Goal: Obtain resource: Download file/media

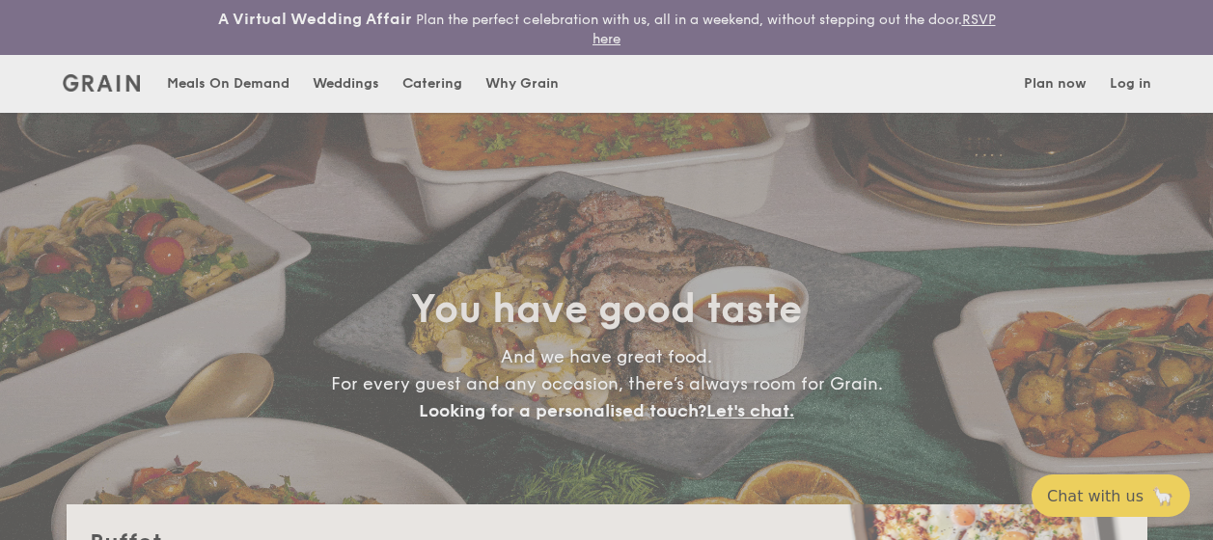
select select
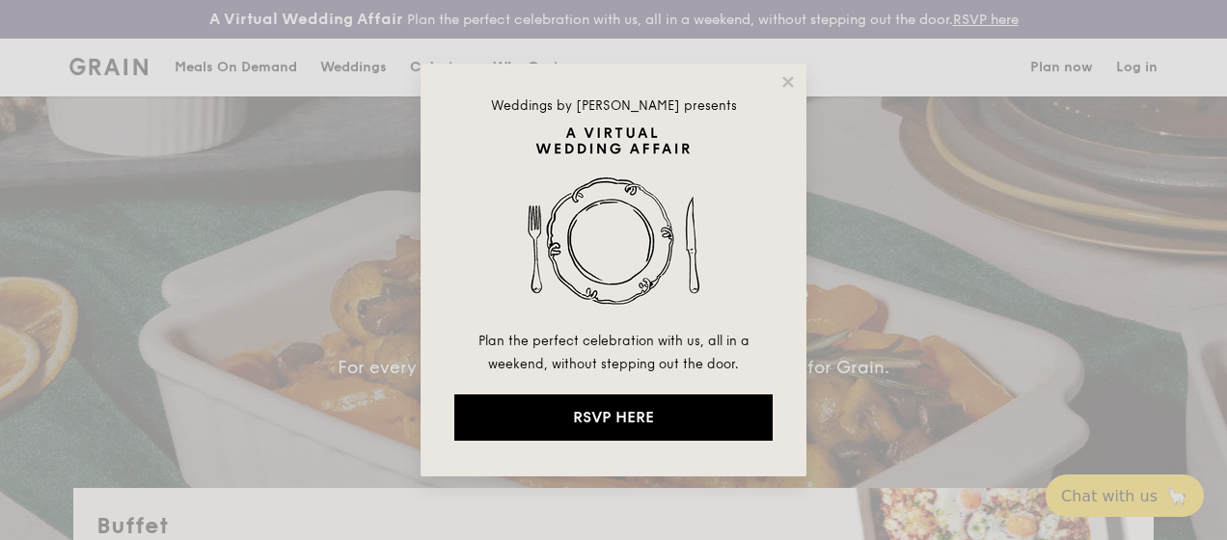
click at [774, 79] on div "Weddings by [PERSON_NAME] presents Plan the perfect celebration with us, all in…" at bounding box center [614, 270] width 386 height 413
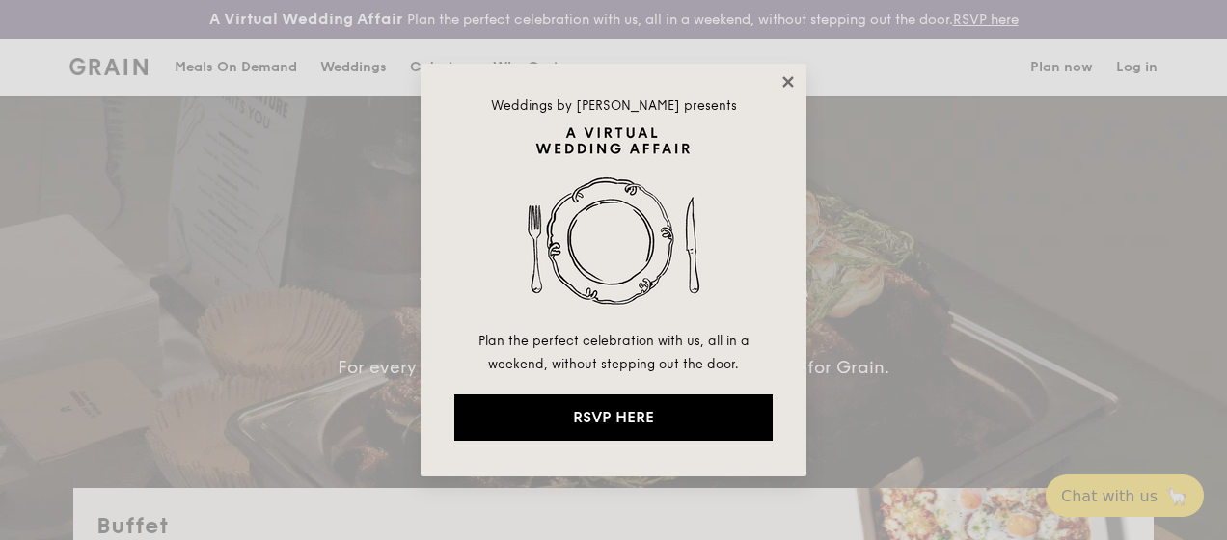
click at [794, 83] on icon at bounding box center [788, 81] width 17 height 17
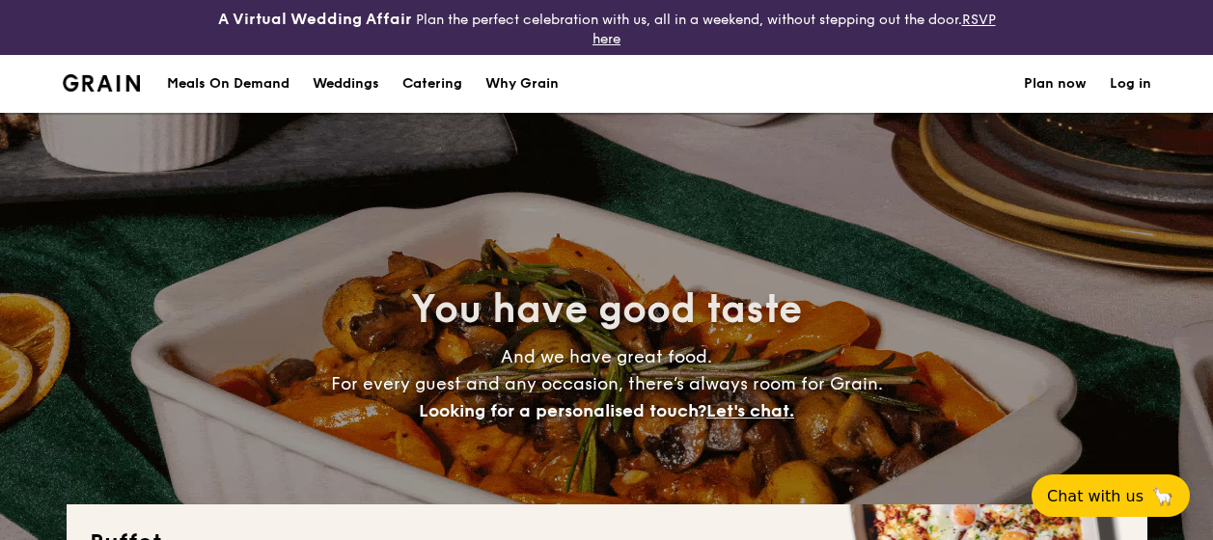
click at [446, 88] on h1 "Catering" at bounding box center [432, 84] width 60 height 58
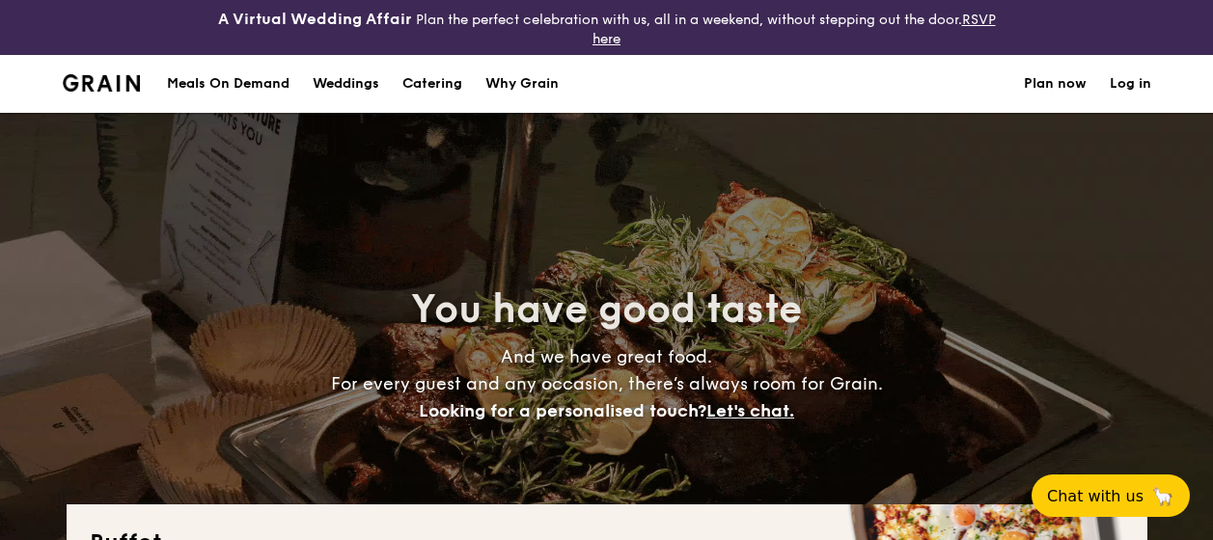
click at [446, 85] on h1 "Catering" at bounding box center [432, 84] width 60 height 58
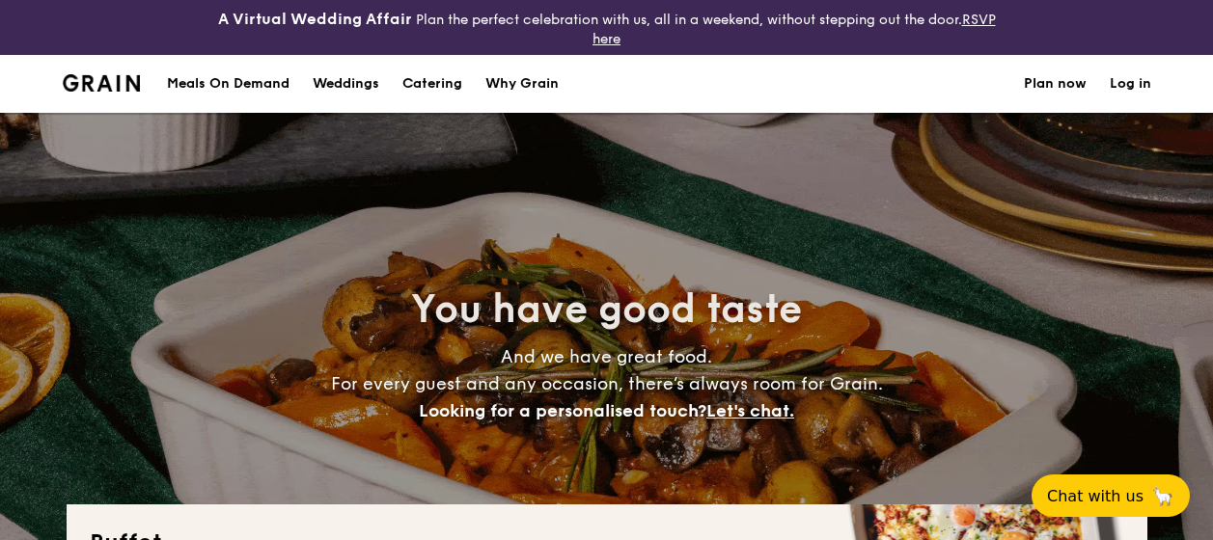
click at [443, 74] on h1 "Catering" at bounding box center [432, 84] width 60 height 58
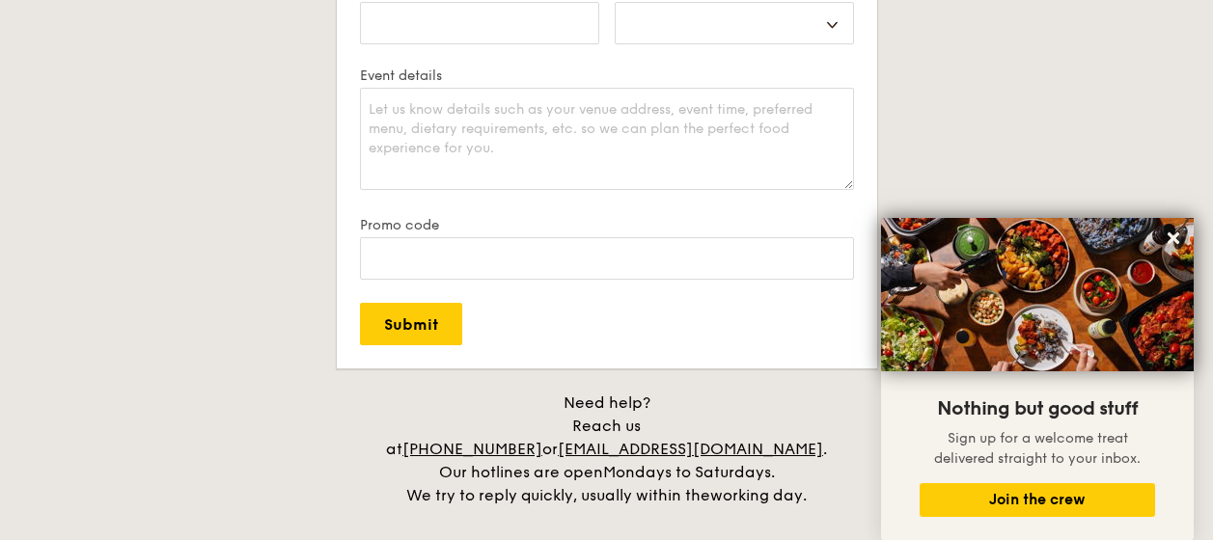
scroll to position [4150, 0]
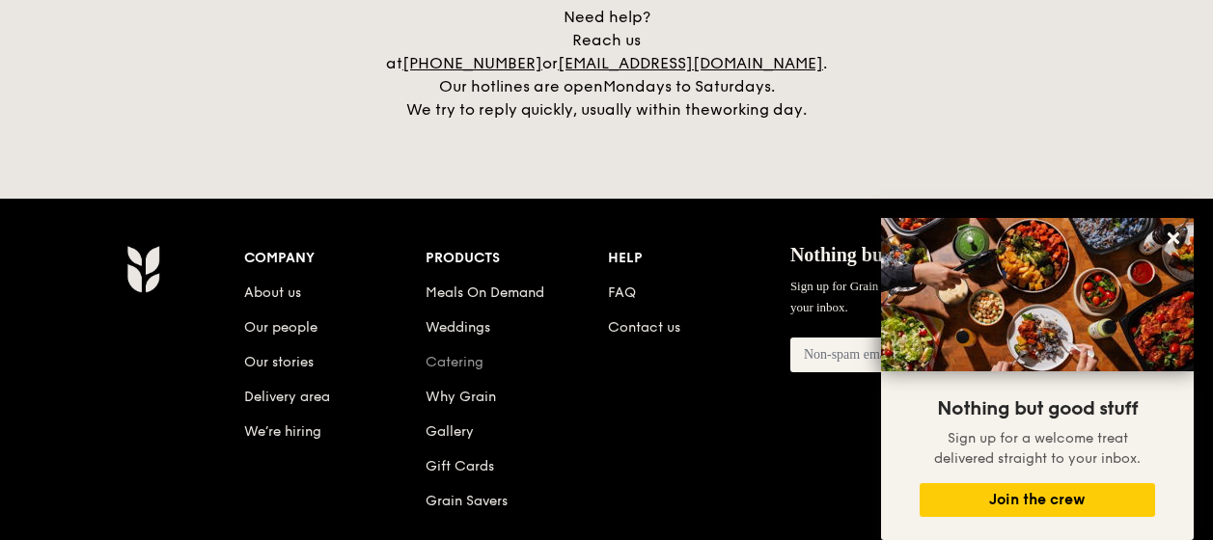
click at [461, 354] on link "Catering" at bounding box center [455, 362] width 58 height 16
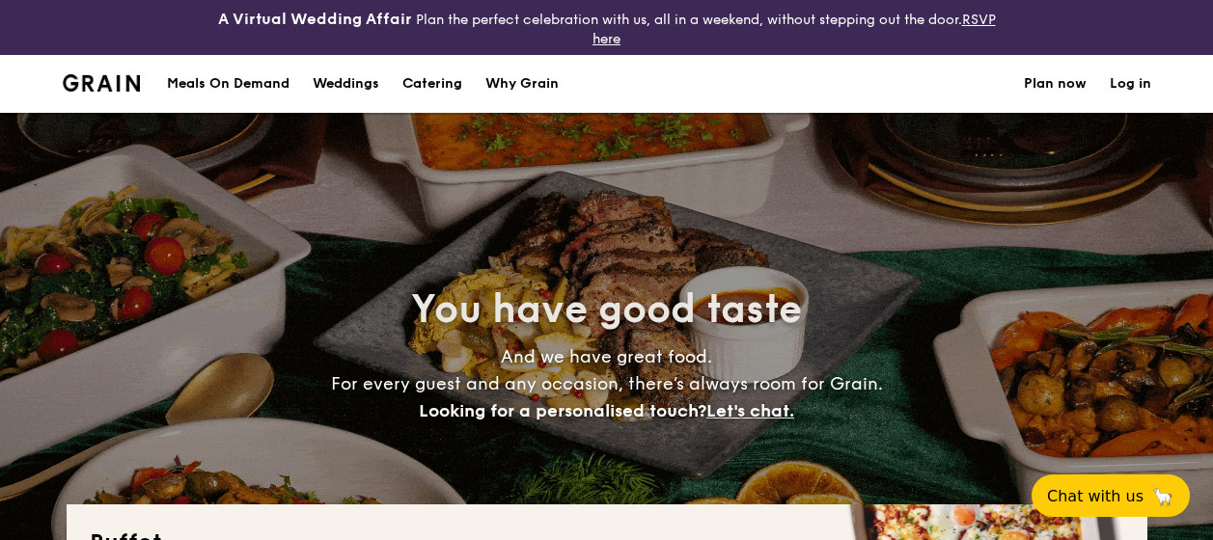
select select
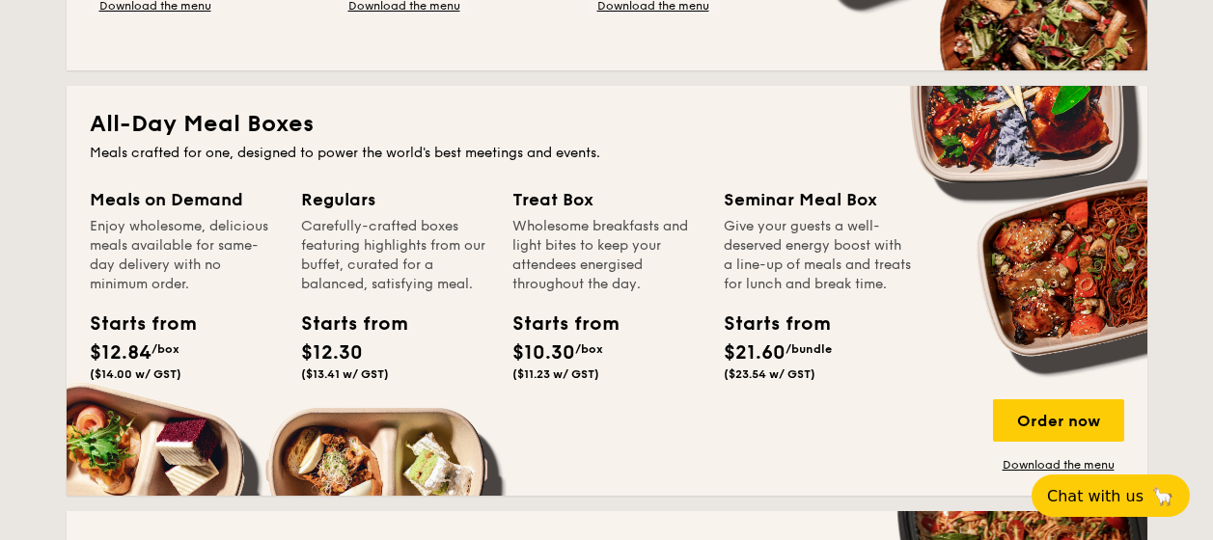
scroll to position [965, 0]
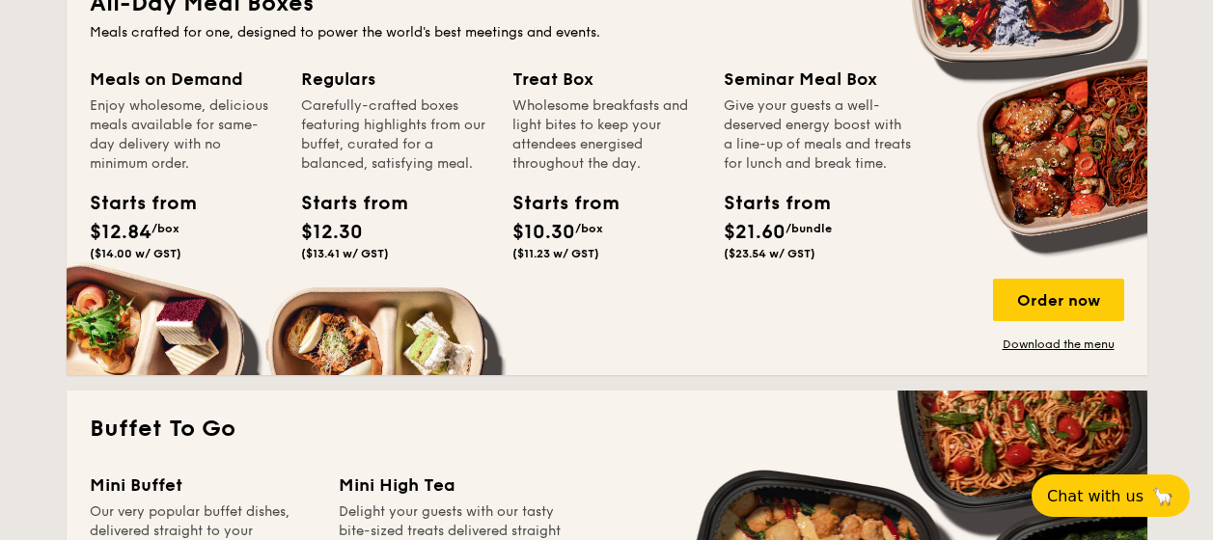
drag, startPoint x: 229, startPoint y: 173, endPoint x: 239, endPoint y: 193, distance: 22.9
click at [239, 193] on div "Starts from $12.84 /box ($14.00 w/ GST)" at bounding box center [184, 228] width 204 height 79
click at [1038, 345] on link "Download the menu" at bounding box center [1058, 344] width 131 height 15
